Goal: Task Accomplishment & Management: Complete application form

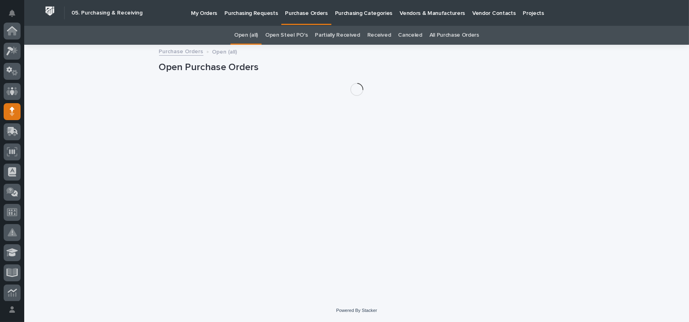
scroll to position [81, 0]
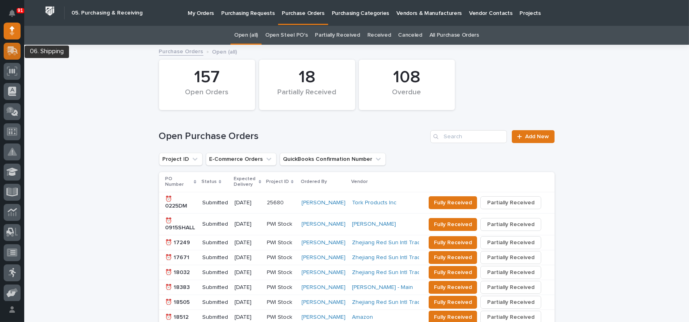
click at [12, 52] on icon at bounding box center [13, 50] width 10 height 8
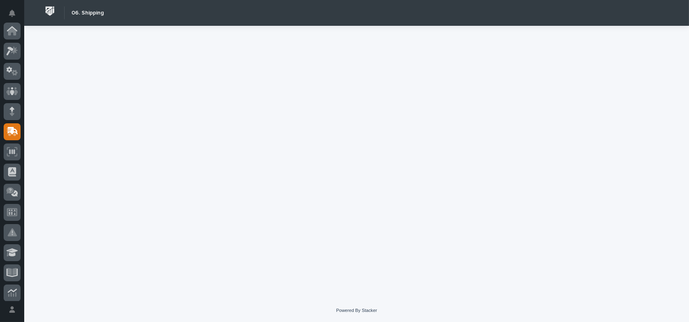
scroll to position [101, 0]
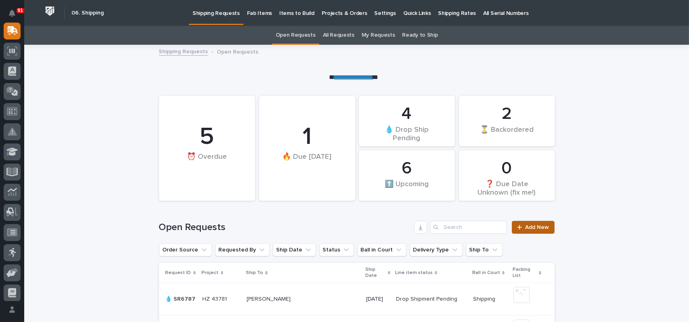
click at [521, 225] on div at bounding box center [521, 228] width 8 height 6
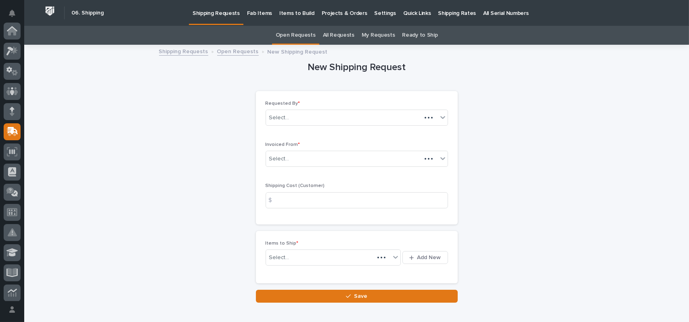
scroll to position [101, 0]
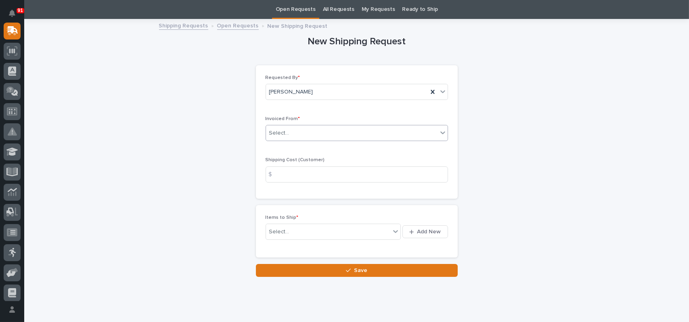
click at [299, 136] on div "Select..." at bounding box center [352, 133] width 172 height 13
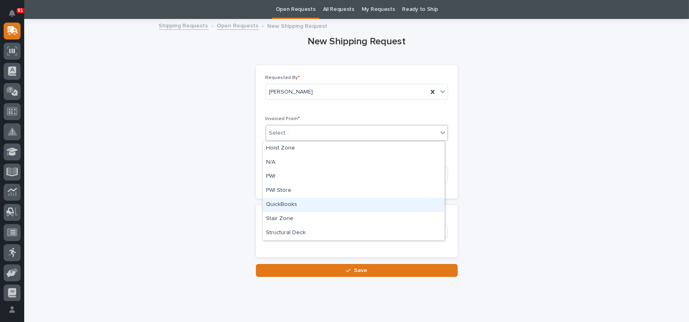
click at [282, 206] on div "QuickBooks" at bounding box center [354, 205] width 182 height 14
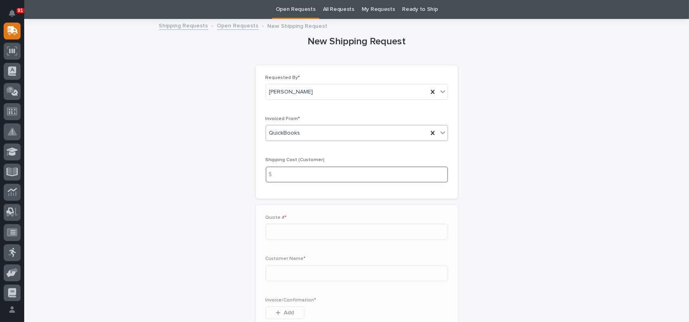
click at [296, 169] on input at bounding box center [357, 175] width 182 height 16
click at [286, 234] on input at bounding box center [357, 232] width 182 height 16
type input "136796"
click at [300, 270] on input at bounding box center [357, 274] width 182 height 16
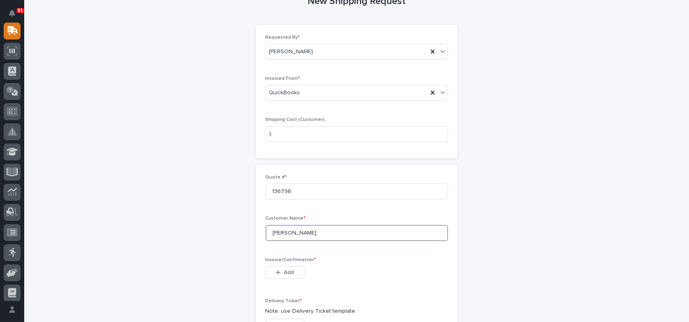
scroll to position [107, 0]
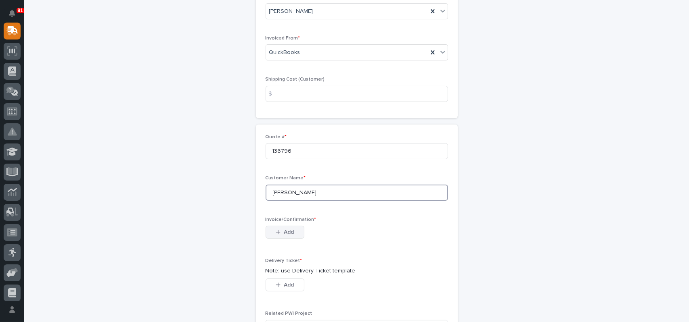
type input "[PERSON_NAME]"
click at [295, 232] on button "Add" at bounding box center [285, 232] width 39 height 13
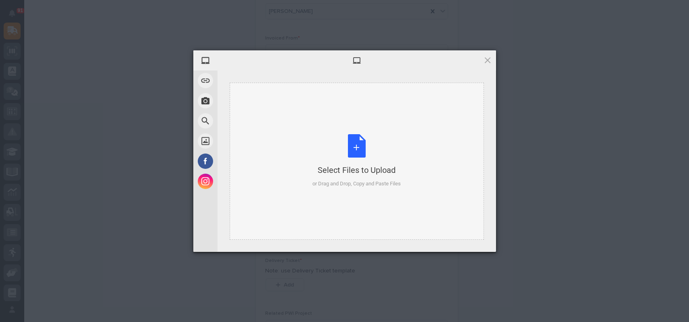
click at [354, 149] on div "Select Files to Upload or Drag and Drop, Copy and Paste Files" at bounding box center [356, 161] width 88 height 54
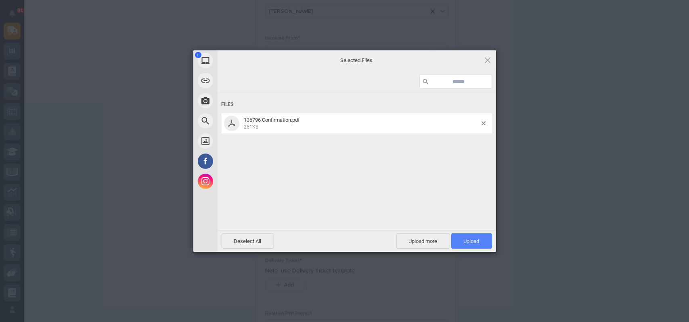
click at [475, 242] on span "Upload 1" at bounding box center [472, 242] width 16 height 6
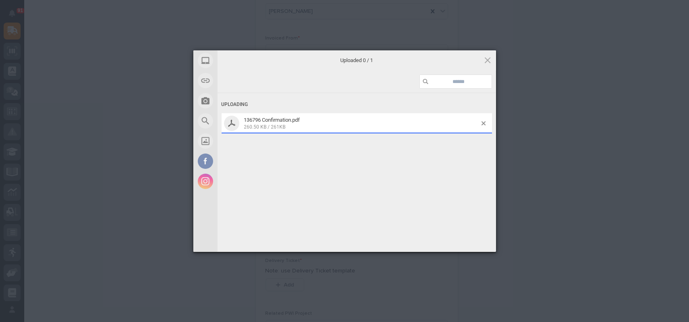
scroll to position [121, 0]
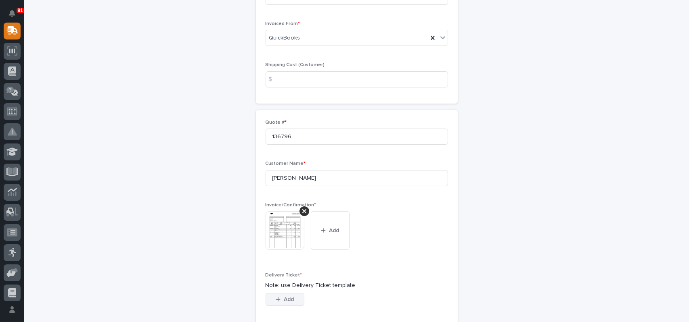
click at [284, 303] on span "Add" at bounding box center [289, 299] width 10 height 7
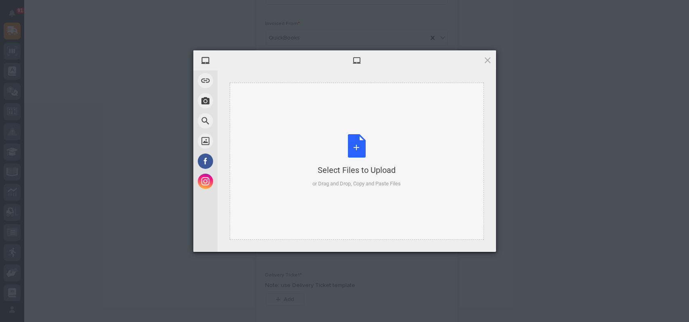
click at [353, 157] on div "Select Files to Upload or Drag and Drop, Copy and Paste Files" at bounding box center [356, 161] width 88 height 54
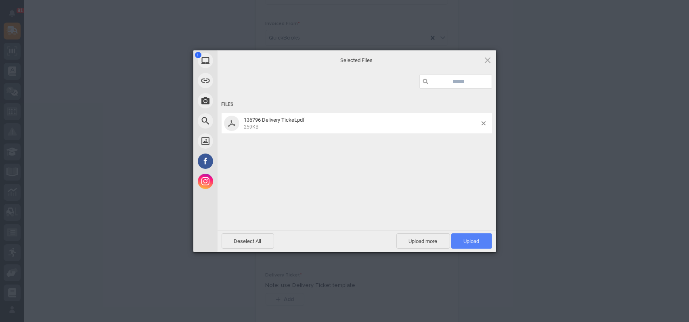
click at [471, 247] on span "Upload 1" at bounding box center [471, 241] width 41 height 15
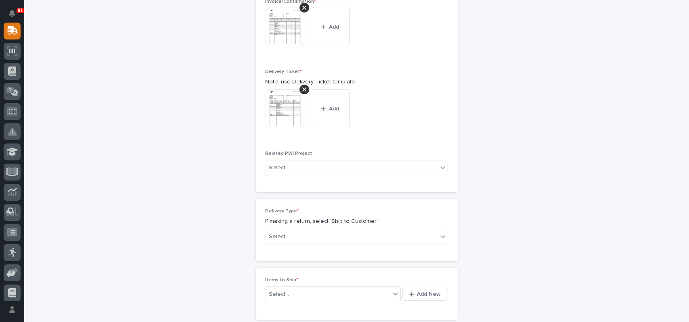
scroll to position [337, 0]
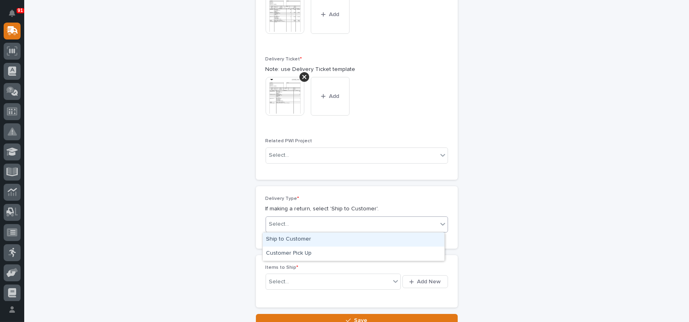
click at [352, 221] on div "Select..." at bounding box center [352, 224] width 172 height 13
click at [300, 238] on div "Ship to Customer" at bounding box center [354, 240] width 182 height 14
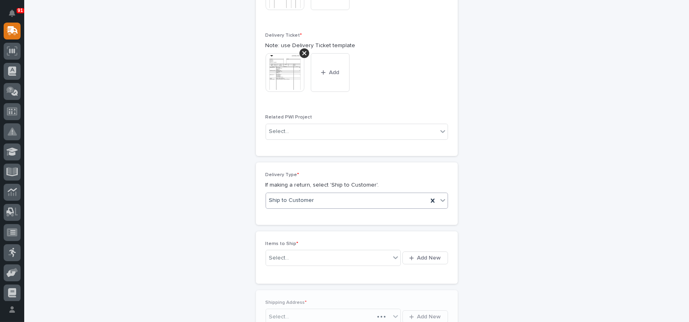
scroll to position [366, 0]
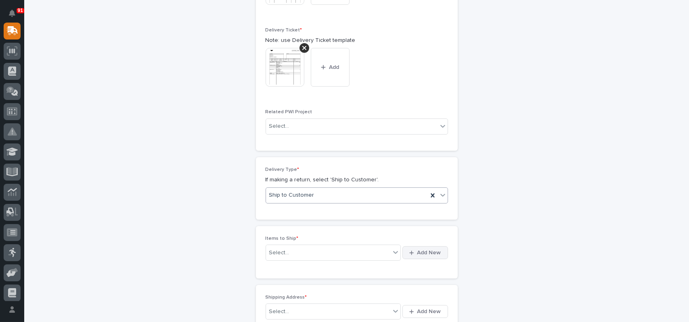
click at [424, 250] on span "Add New" at bounding box center [429, 252] width 24 height 7
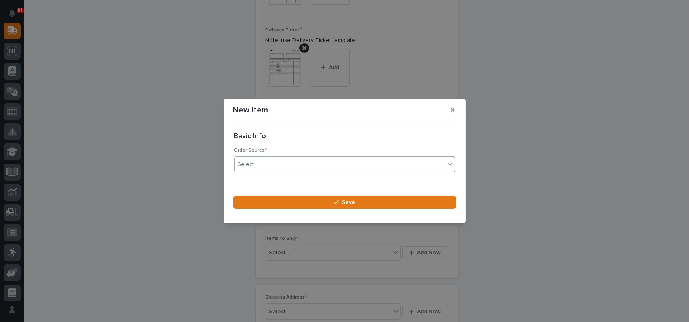
click at [287, 161] on div "Select..." at bounding box center [339, 164] width 210 height 13
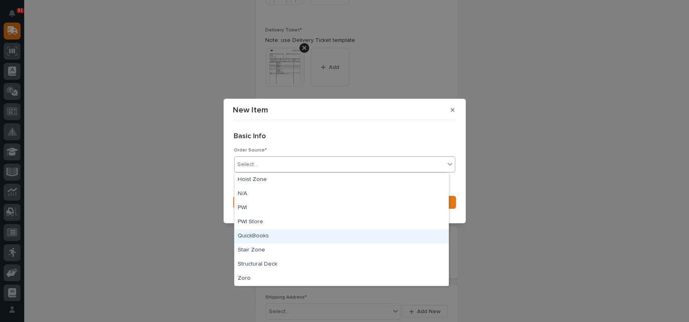
click at [260, 237] on div "QuickBooks" at bounding box center [341, 237] width 214 height 14
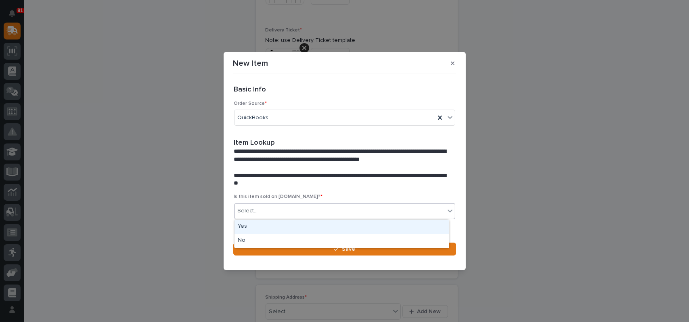
click at [270, 206] on div "Select..." at bounding box center [339, 211] width 210 height 13
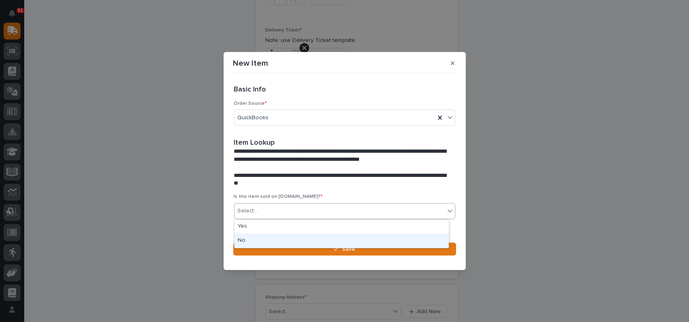
click at [253, 240] on div "No" at bounding box center [341, 241] width 214 height 14
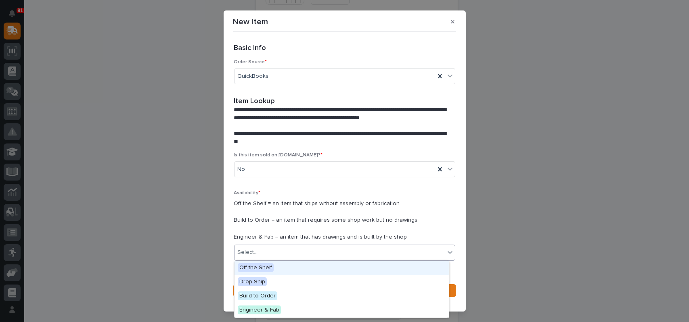
click at [258, 249] on div "Select..." at bounding box center [339, 252] width 210 height 13
click at [269, 270] on span "Off the Shelf" at bounding box center [256, 268] width 36 height 9
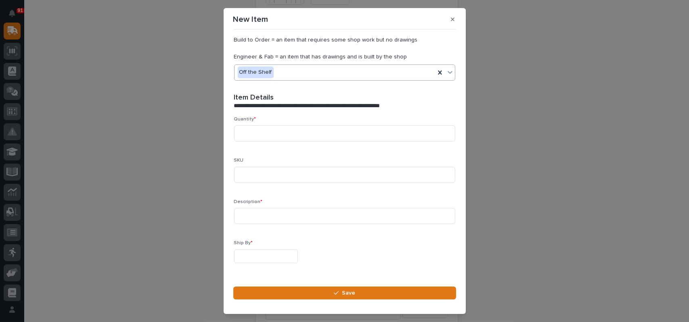
scroll to position [202, 0]
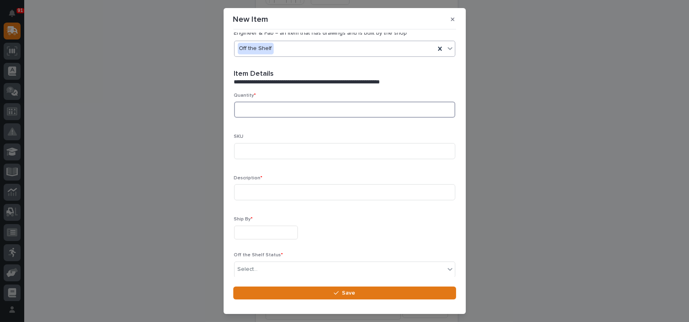
click at [260, 109] on input at bounding box center [344, 110] width 221 height 16
type input "5"
type input "Multiple"
type input "5"
click at [335, 194] on input "4 long boxes of hot track - 1 small boxof collectors" at bounding box center [344, 192] width 221 height 16
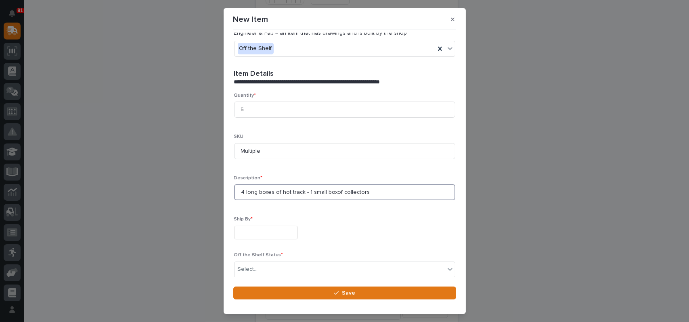
click at [334, 193] on input "4 long boxes of hot track - 1 small boxof collectors" at bounding box center [344, 192] width 221 height 16
type input "4 long boxes of hot track - 1 small box of collectors"
click at [268, 234] on input "text" at bounding box center [266, 233] width 64 height 14
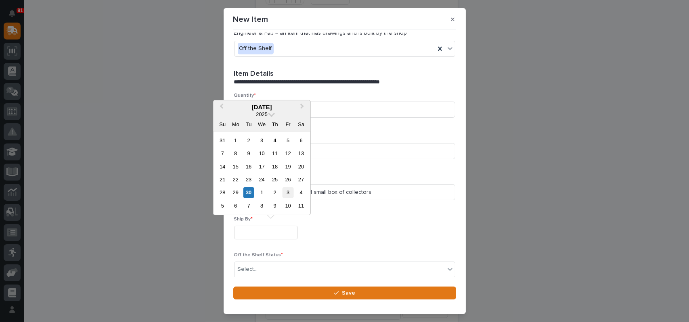
click at [292, 193] on div "3" at bounding box center [288, 192] width 11 height 11
type input "**********"
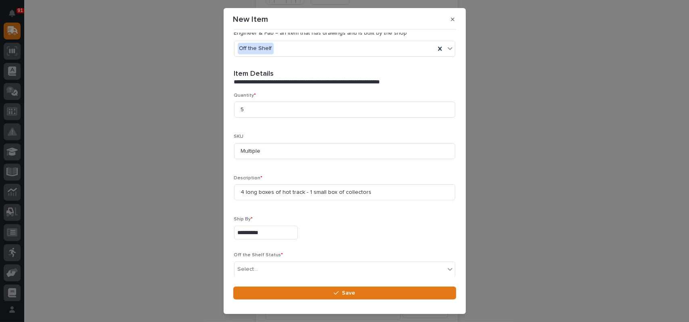
scroll to position [237, 0]
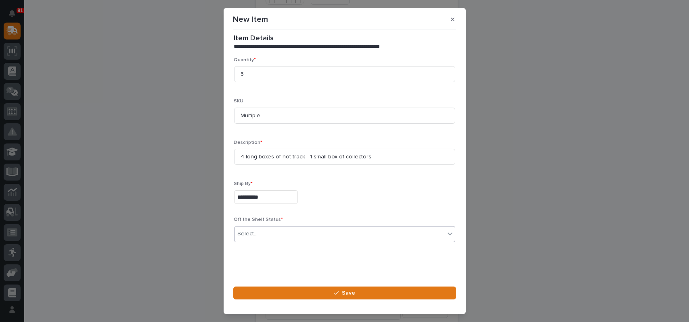
click at [268, 233] on div "Select..." at bounding box center [339, 234] width 210 height 13
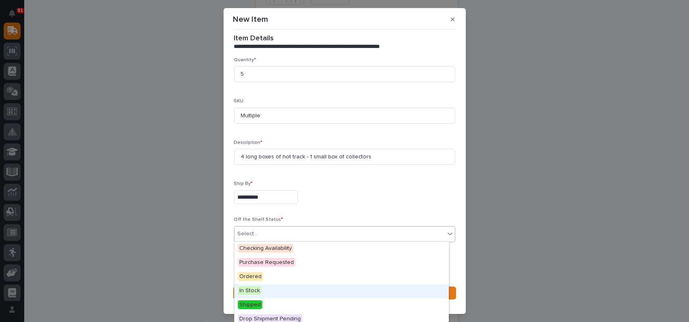
click at [254, 291] on span "In Stock" at bounding box center [250, 291] width 24 height 9
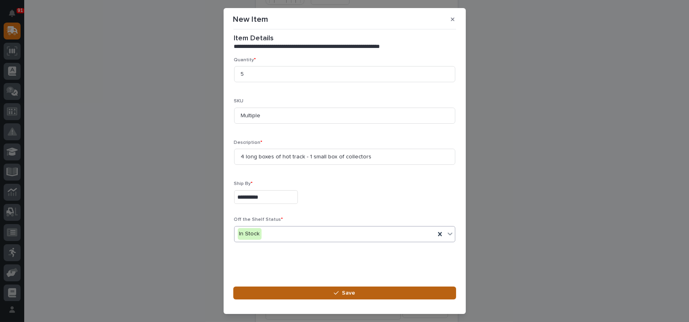
click at [303, 292] on button "Save" at bounding box center [344, 293] width 223 height 13
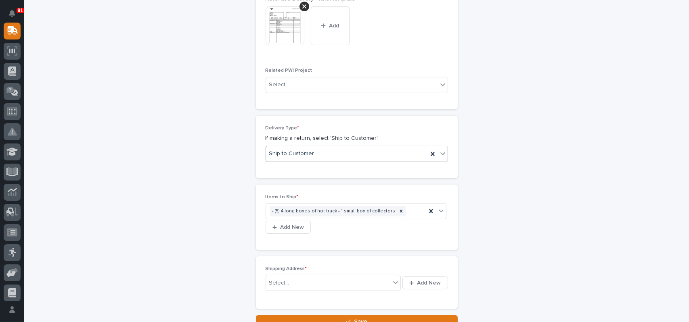
scroll to position [469, 0]
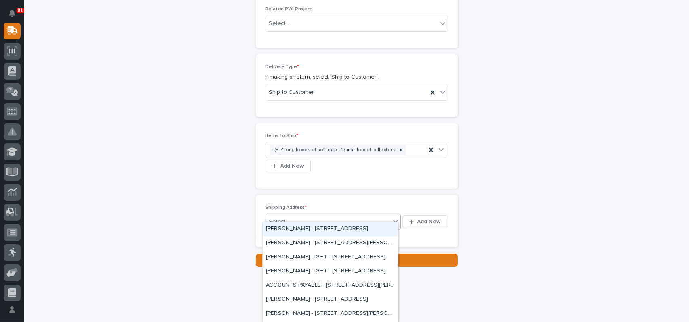
click at [278, 218] on div "Select..." at bounding box center [279, 222] width 20 height 8
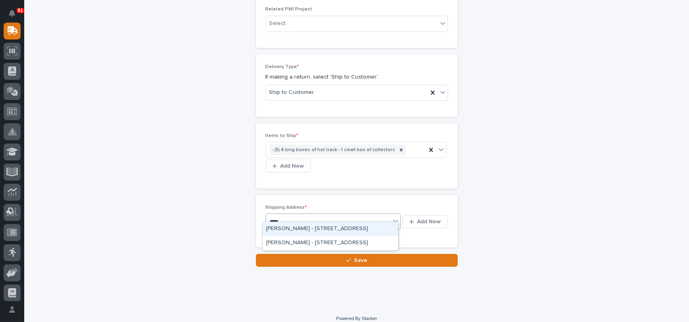
type input "*****"
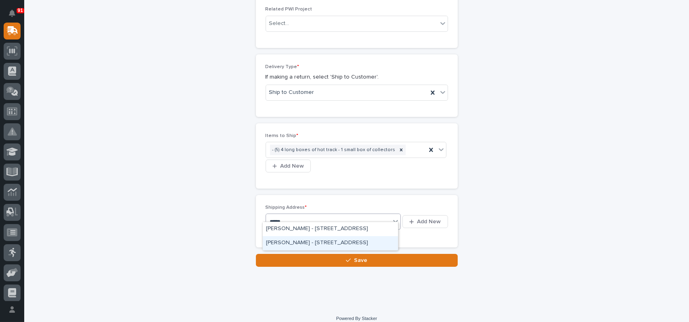
click at [313, 244] on div "[PERSON_NAME] - [STREET_ADDRESS]" at bounding box center [330, 244] width 135 height 14
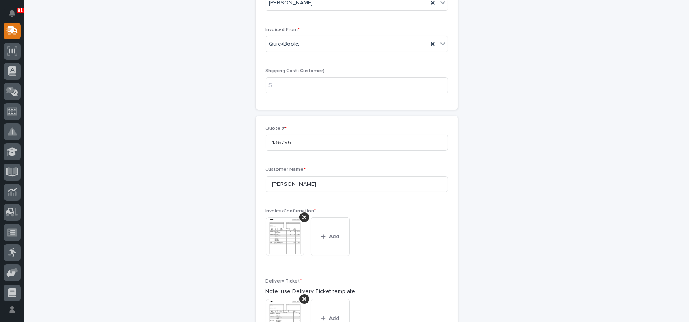
scroll to position [161, 0]
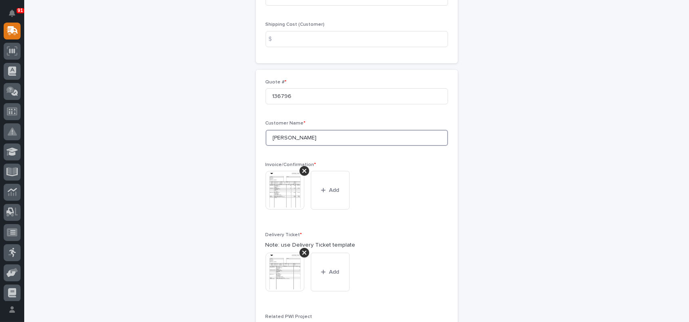
click at [297, 138] on input "[PERSON_NAME]" at bounding box center [357, 138] width 182 height 16
type input "[PERSON_NAME]"
click at [381, 166] on p "Invoice/Confirmation *" at bounding box center [357, 165] width 182 height 6
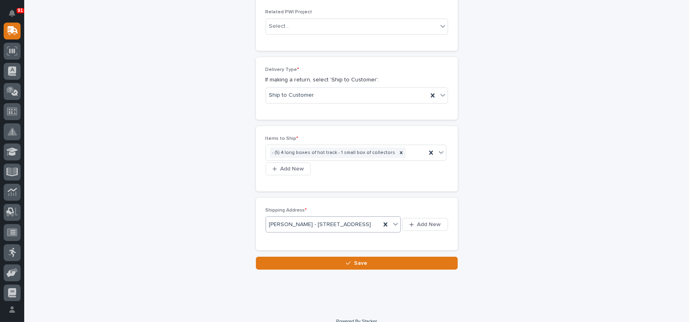
scroll to position [484, 0]
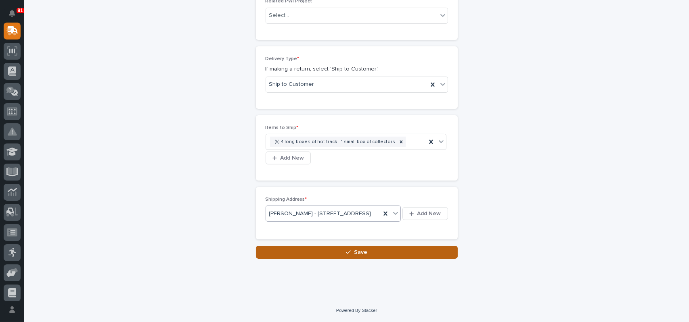
click at [355, 253] on span "Save" at bounding box center [360, 252] width 13 height 7
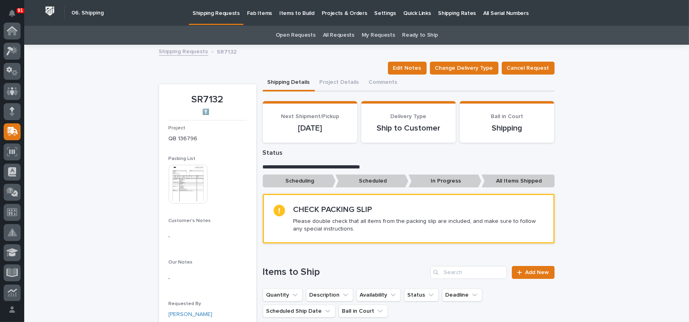
scroll to position [101, 0]
